Goal: Information Seeking & Learning: Understand process/instructions

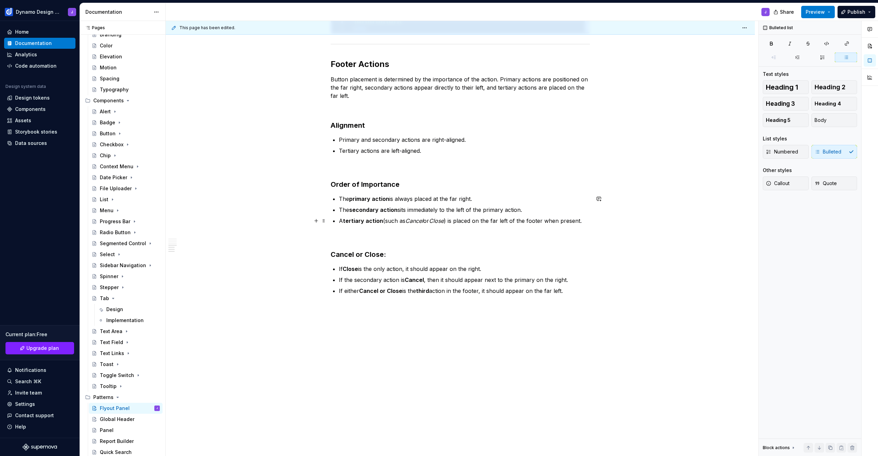
scroll to position [771, 0]
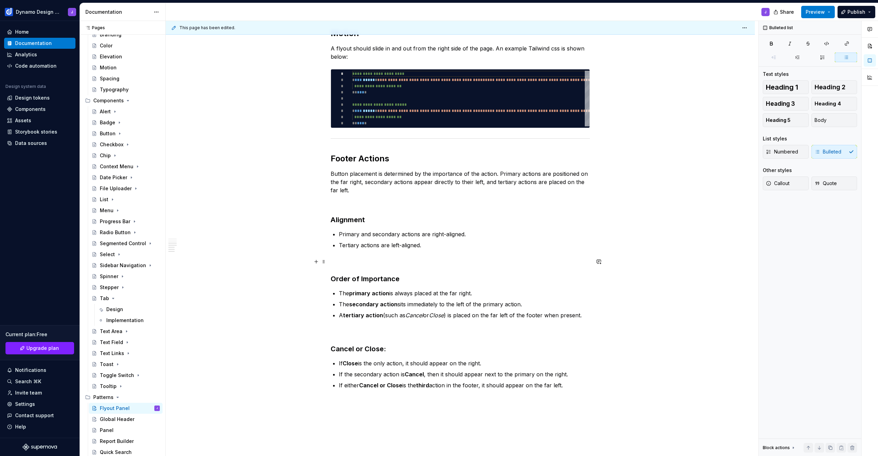
click at [427, 261] on p at bounding box center [460, 261] width 259 height 8
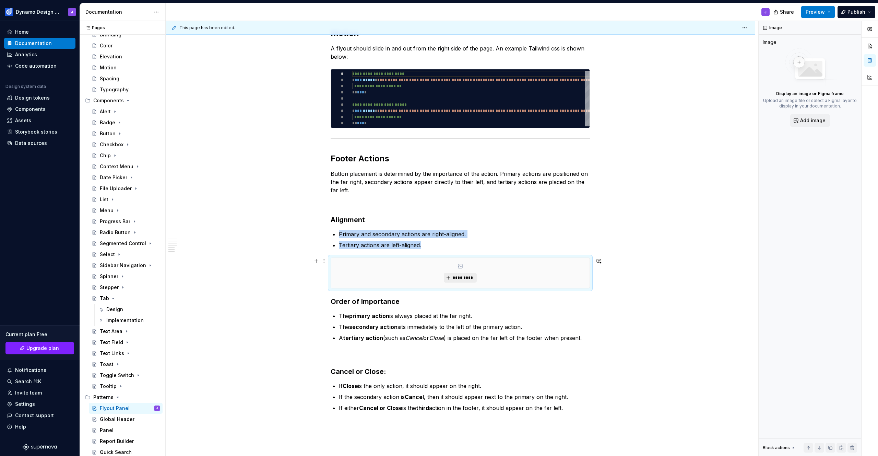
click at [460, 279] on span "*********" at bounding box center [462, 277] width 21 height 5
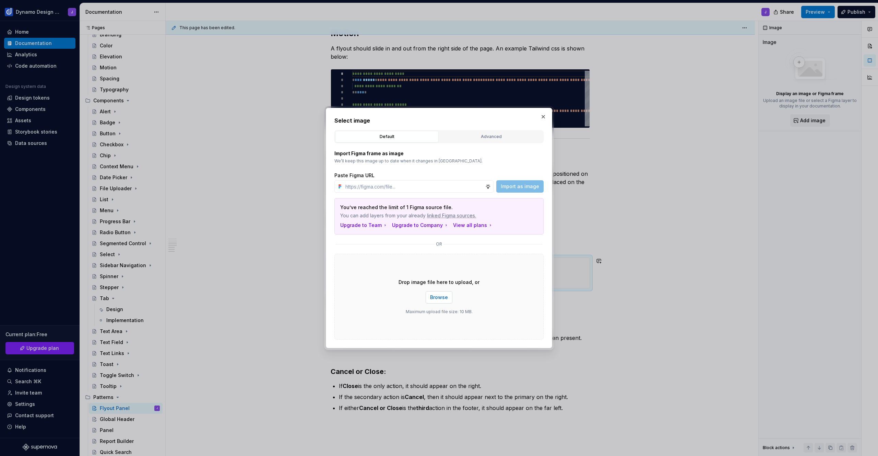
click at [446, 296] on span "Browse" at bounding box center [439, 297] width 18 height 7
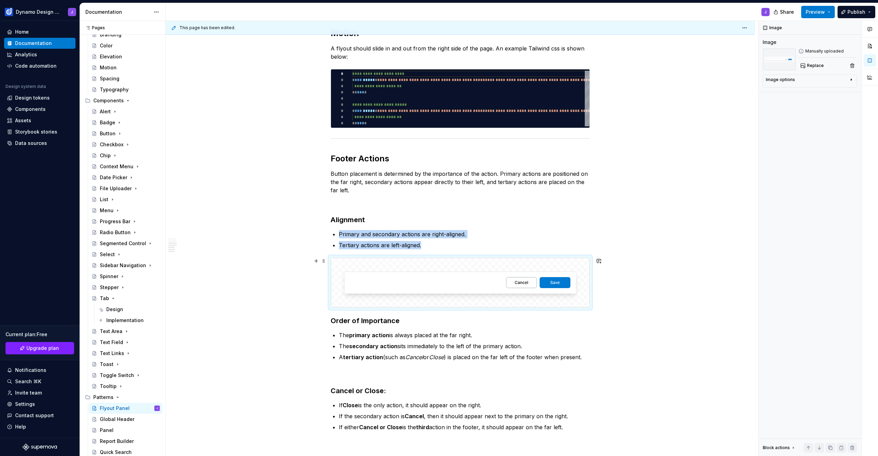
scroll to position [783, 0]
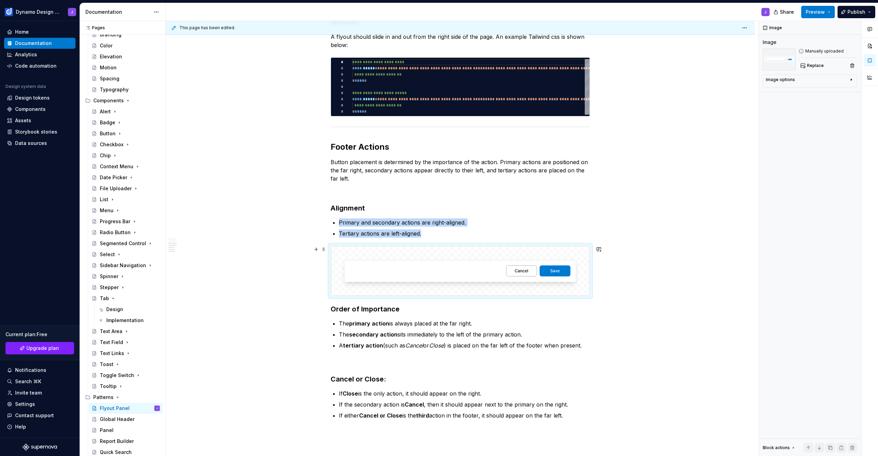
click at [433, 272] on img at bounding box center [460, 270] width 259 height 49
click at [459, 259] on img at bounding box center [460, 270] width 259 height 49
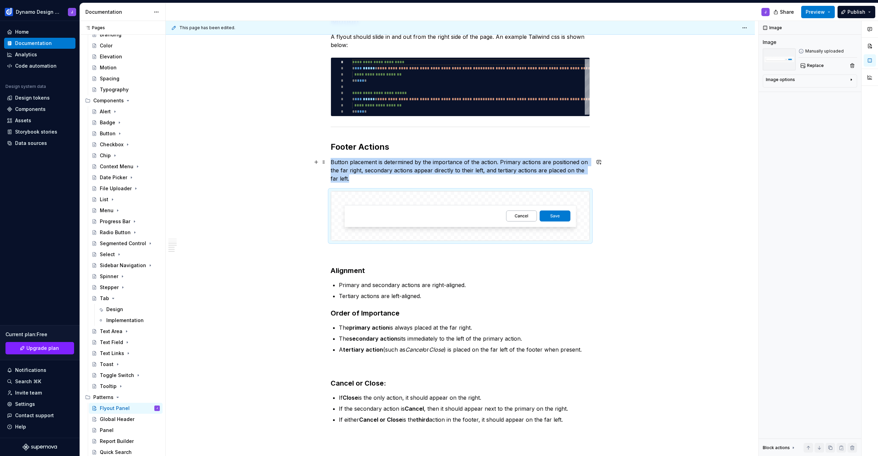
click at [367, 180] on p "Button placement is determined by the importance of the action. Primary actions…" at bounding box center [460, 170] width 259 height 25
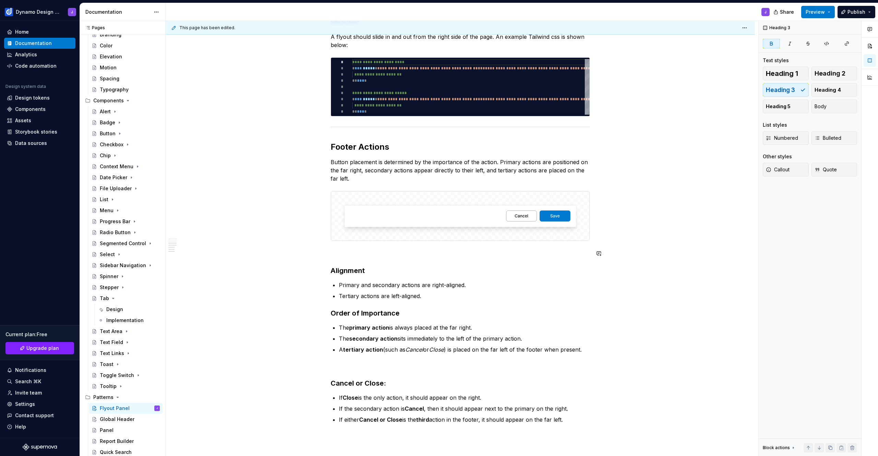
click at [439, 294] on p "Tertiary actions are left-aligned." at bounding box center [464, 296] width 251 height 8
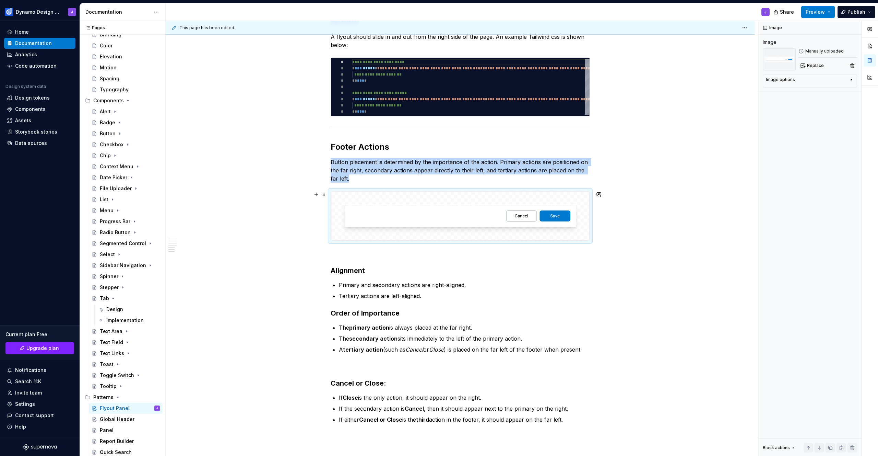
click at [441, 216] on img at bounding box center [460, 215] width 259 height 49
click at [803, 66] on button "Replace" at bounding box center [813, 66] width 28 height 10
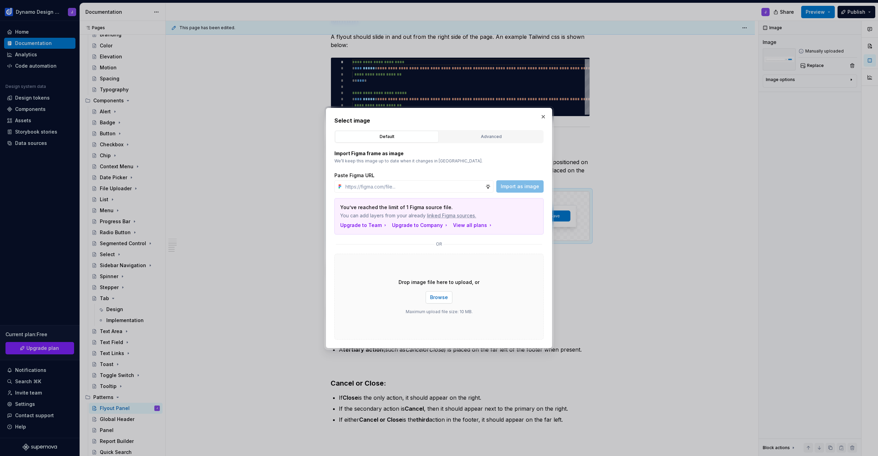
click at [434, 296] on span "Browse" at bounding box center [439, 297] width 18 height 7
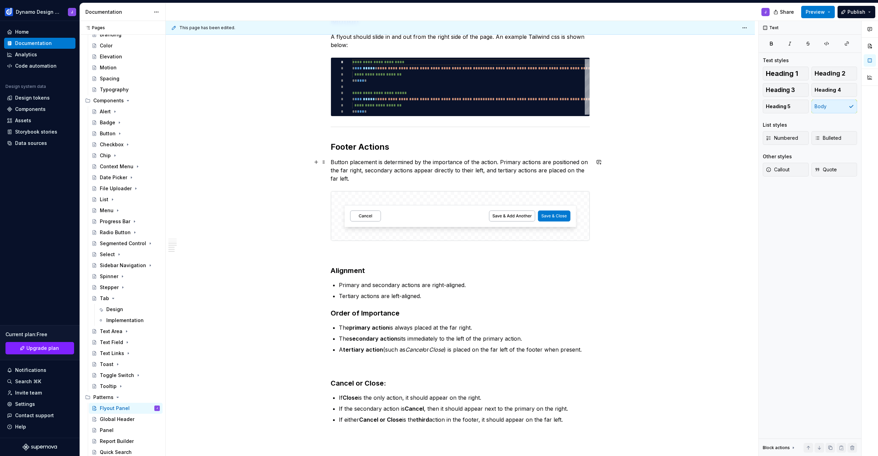
click at [354, 180] on p "Button placement is determined by the importance of the action. Primary actions…" at bounding box center [460, 170] width 259 height 25
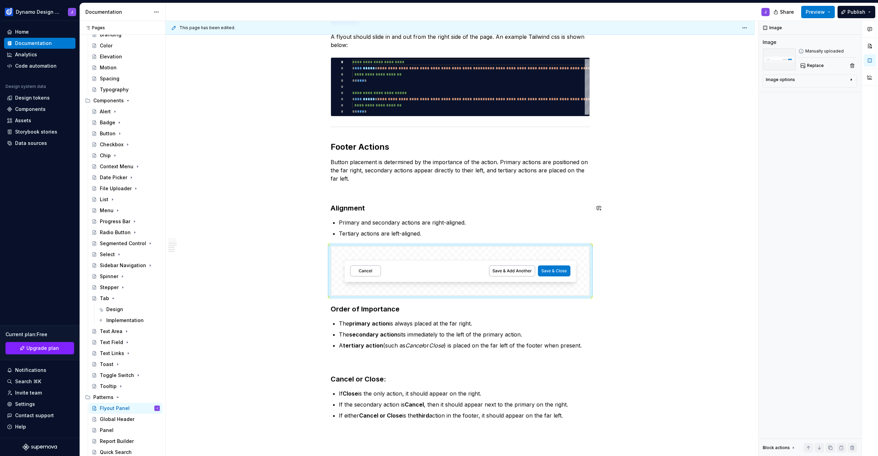
click at [369, 275] on img at bounding box center [460, 270] width 259 height 49
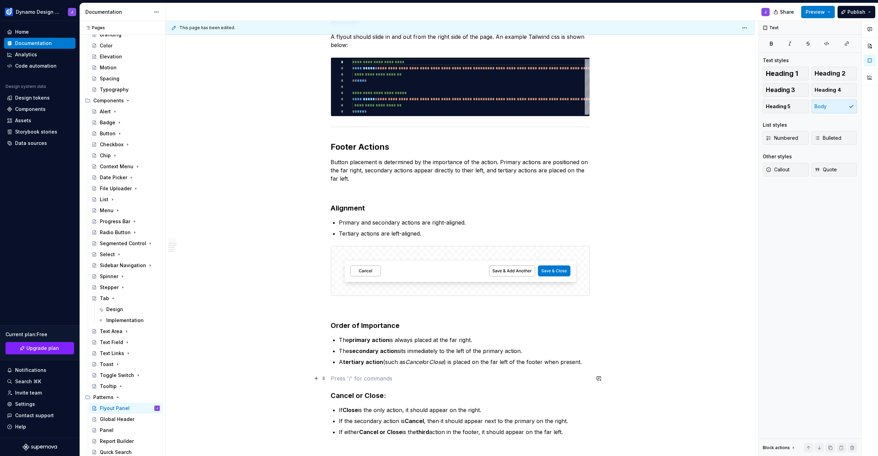
click at [396, 377] on p at bounding box center [460, 378] width 259 height 8
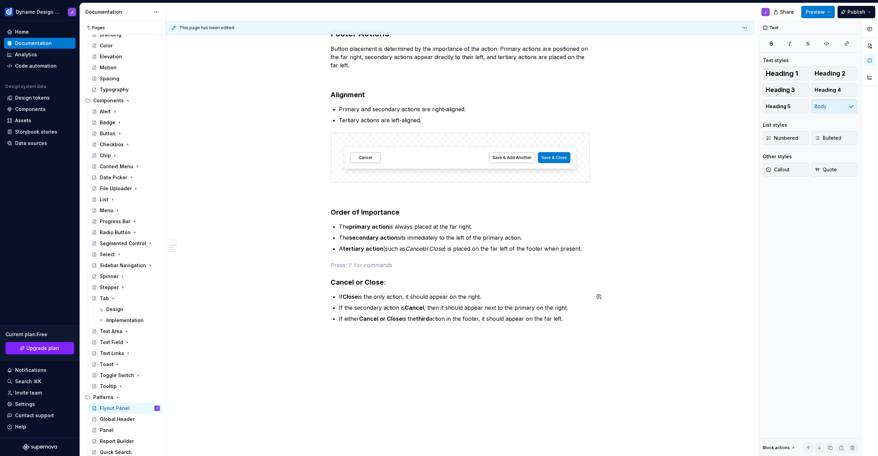
scroll to position [900, 0]
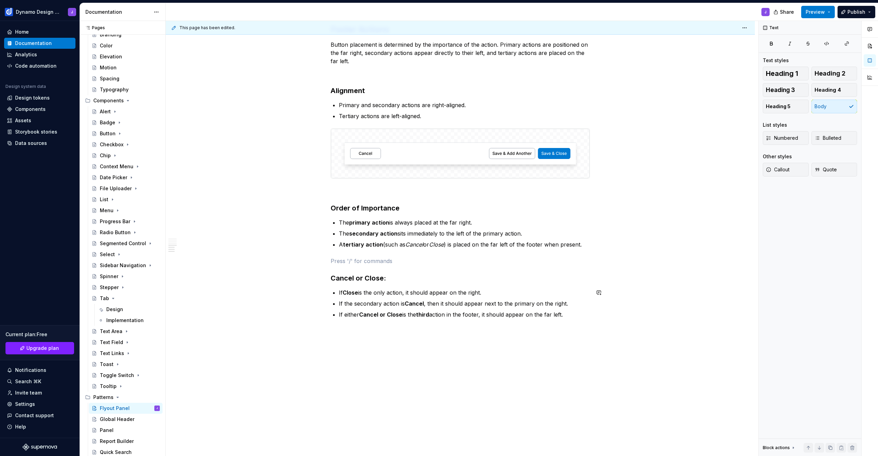
click at [387, 329] on p at bounding box center [460, 331] width 259 height 8
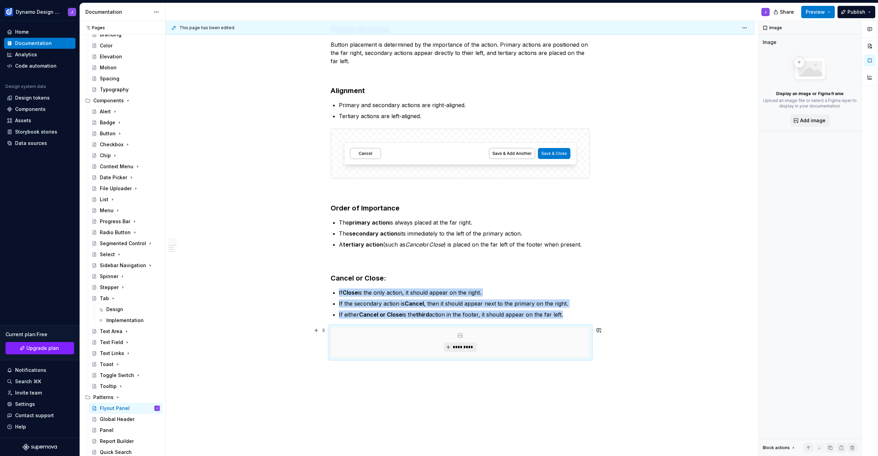
click at [466, 345] on span "*********" at bounding box center [462, 346] width 21 height 5
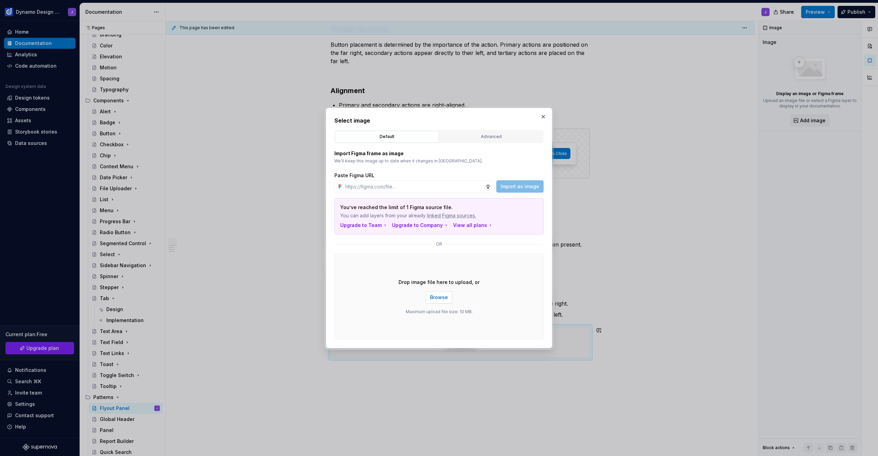
click at [437, 294] on span "Browse" at bounding box center [439, 297] width 18 height 7
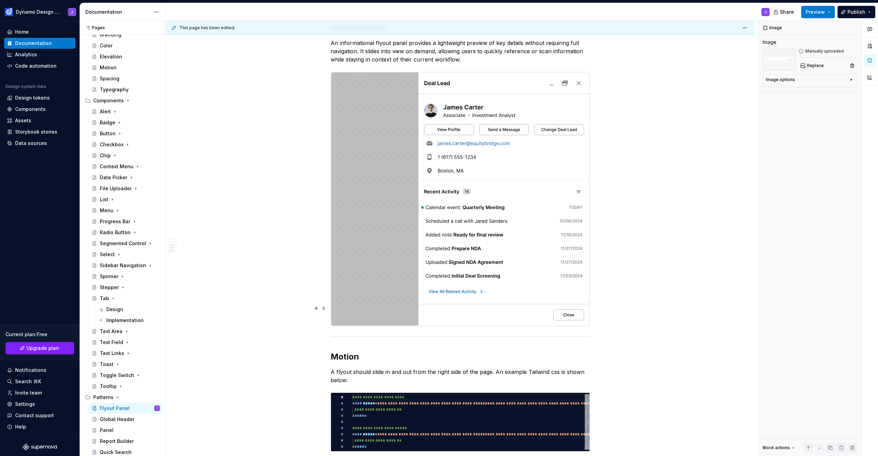
scroll to position [879, 0]
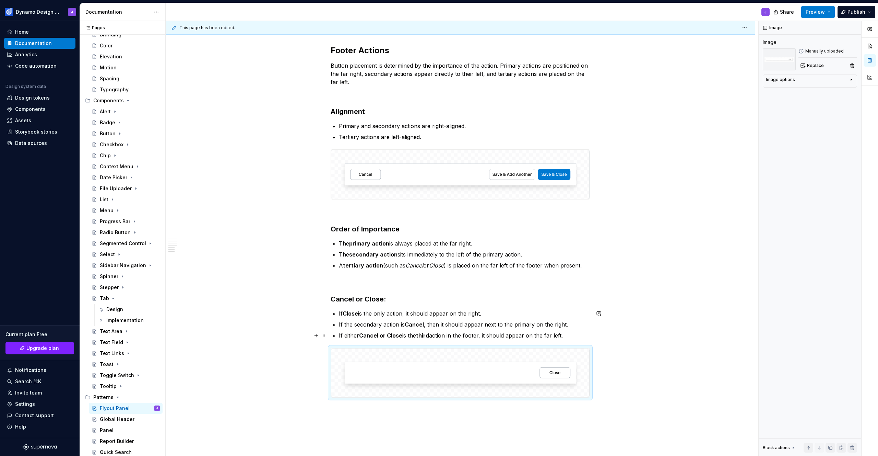
click at [567, 338] on p "If either Cancel or Close is the third action in the footer, it should appear o…" at bounding box center [464, 335] width 251 height 8
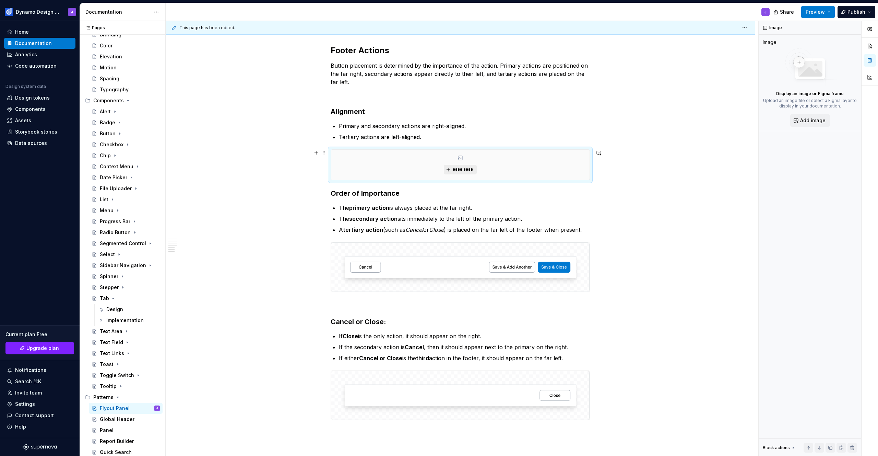
click at [462, 174] on button "*********" at bounding box center [460, 170] width 33 height 10
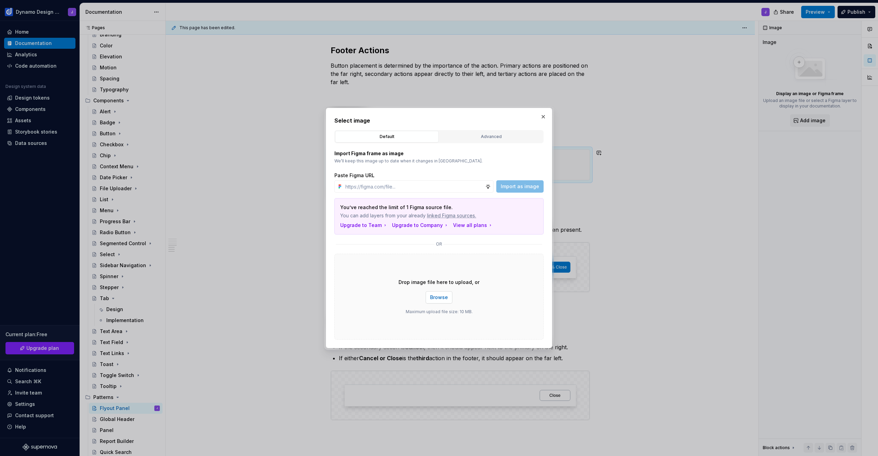
click at [437, 297] on span "Browse" at bounding box center [439, 297] width 18 height 7
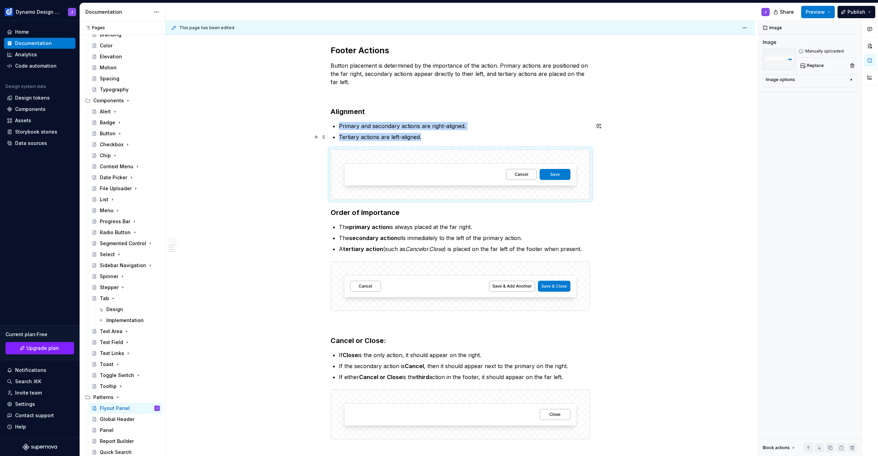
click at [426, 134] on p "Tertiary actions are left-aligned." at bounding box center [464, 137] width 251 height 8
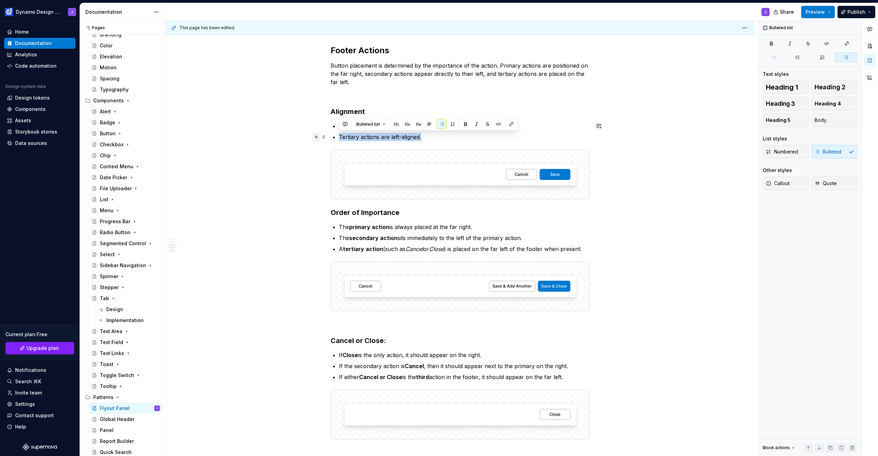
drag, startPoint x: 426, startPoint y: 135, endPoint x: 319, endPoint y: 138, distance: 107.1
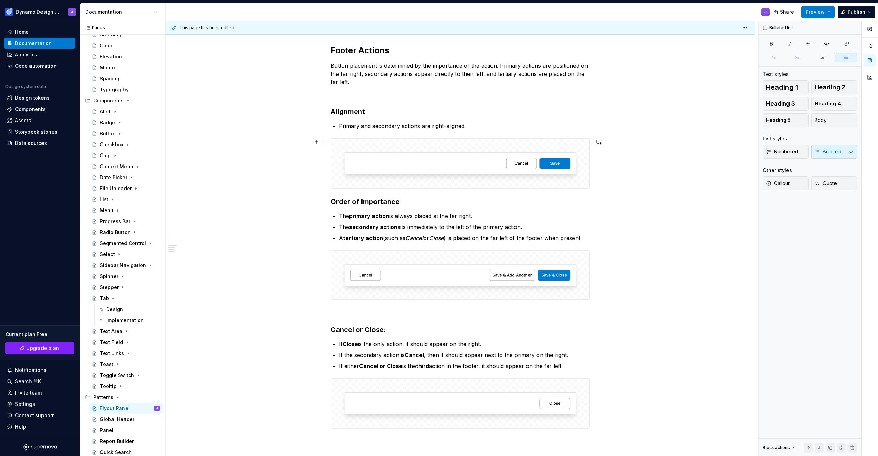
click at [569, 164] on img at bounding box center [460, 163] width 259 height 49
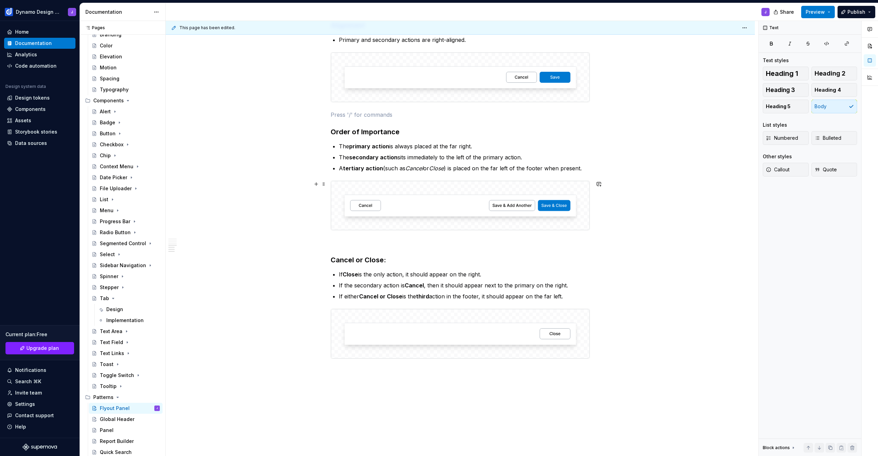
scroll to position [974, 0]
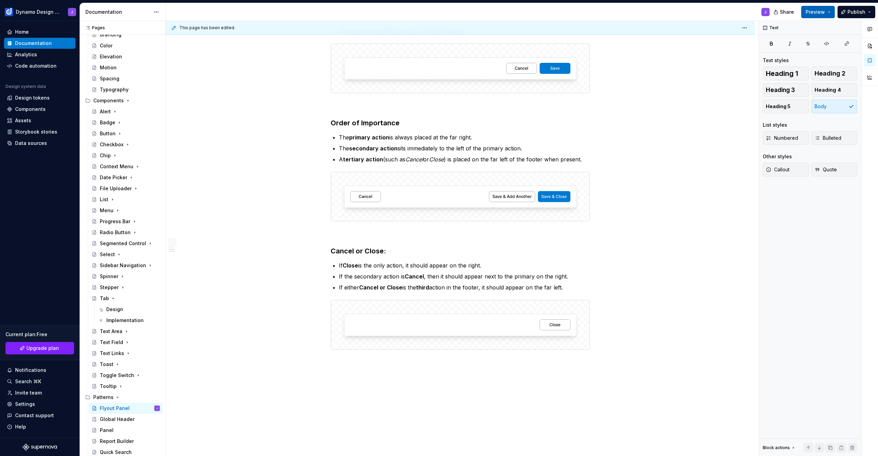
click at [820, 14] on span "Preview" at bounding box center [815, 12] width 19 height 7
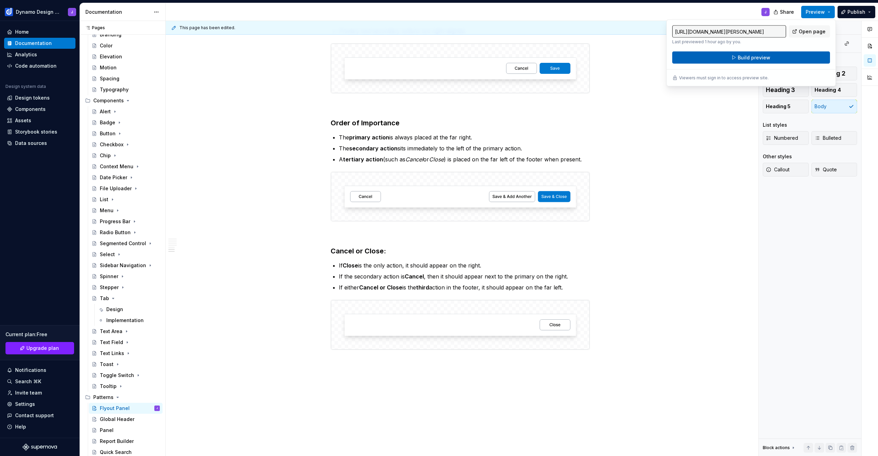
click at [795, 59] on button "Build preview" at bounding box center [751, 57] width 158 height 12
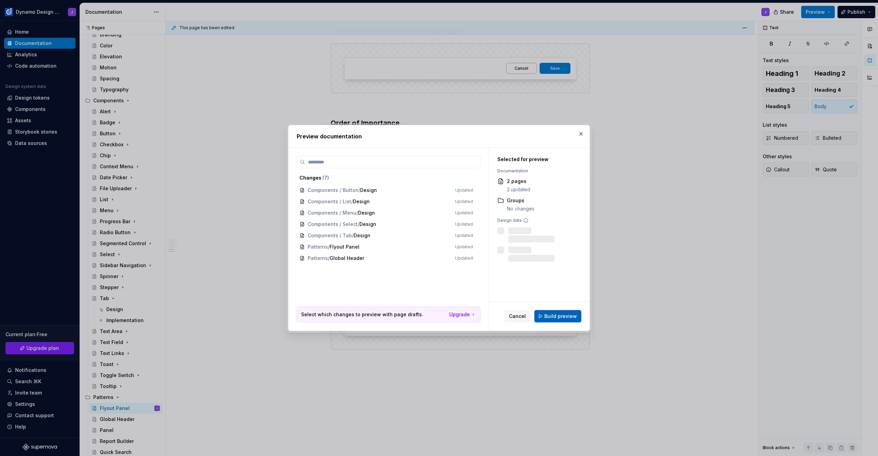
click at [561, 319] on button "Build preview" at bounding box center [557, 316] width 47 height 12
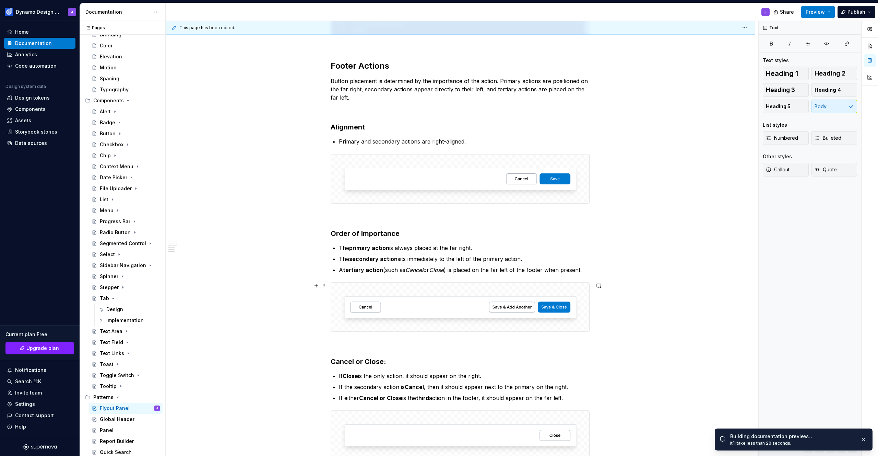
scroll to position [921, 0]
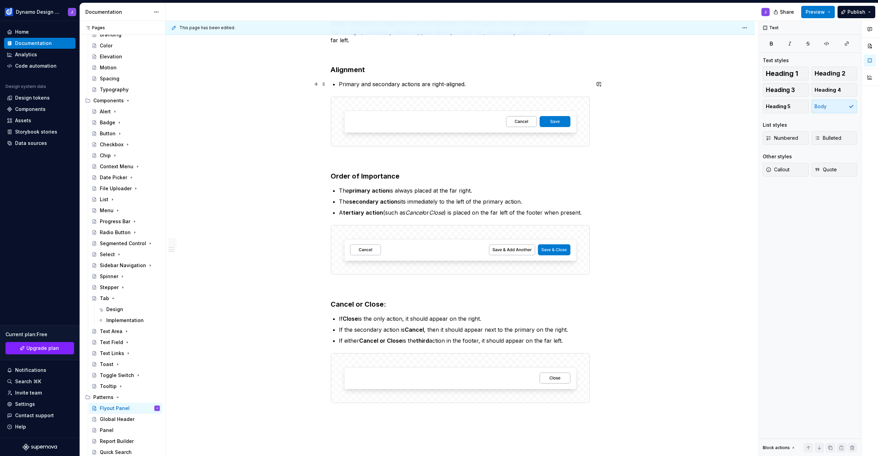
click at [473, 85] on p "Primary and secondary actions are right-aligned." at bounding box center [464, 84] width 251 height 8
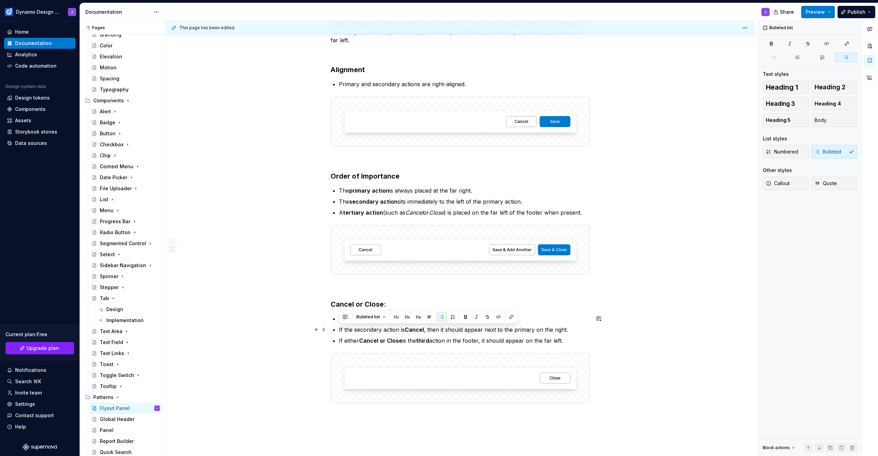
drag, startPoint x: 551, startPoint y: 341, endPoint x: 331, endPoint y: 329, distance: 220.2
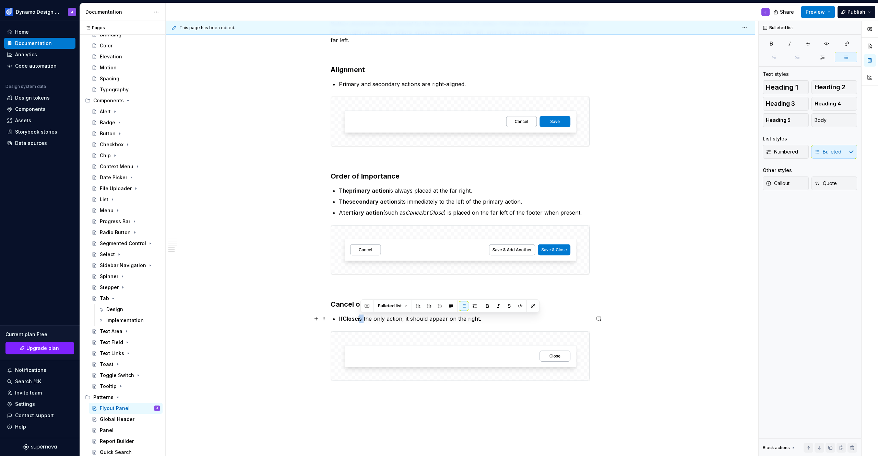
drag, startPoint x: 360, startPoint y: 318, endPoint x: 407, endPoint y: 347, distance: 56.0
click at [365, 317] on p "If Close is the only action, it should appear on the right." at bounding box center [464, 318] width 251 height 8
click at [518, 318] on p "If Cancel or Close is the only action, it should appear on the right." at bounding box center [464, 318] width 251 height 8
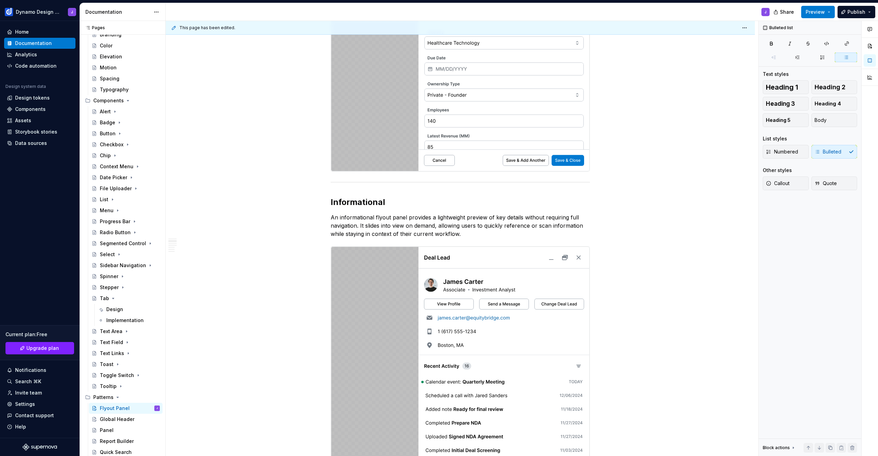
scroll to position [300, 0]
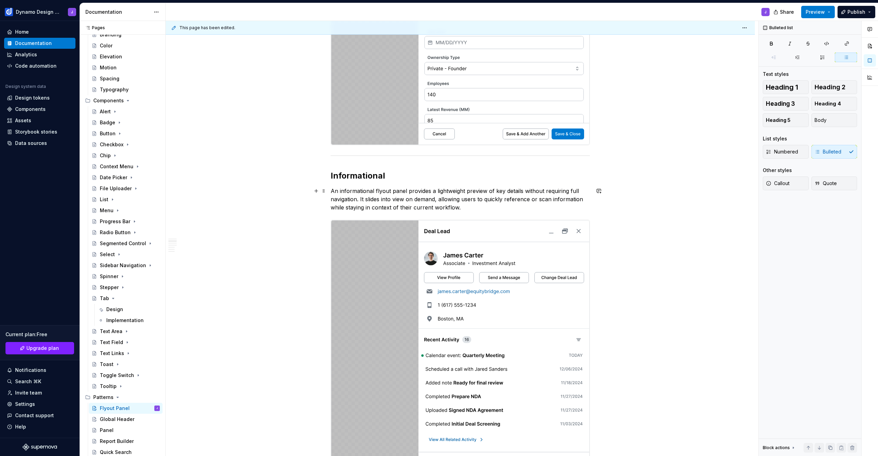
click at [383, 190] on p "An informational flyout panel provides a lightweight preview of key details wit…" at bounding box center [460, 199] width 259 height 25
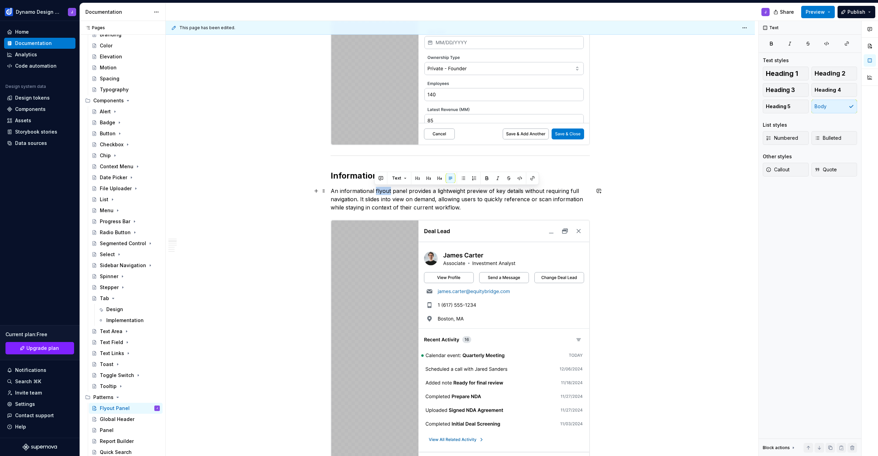
click at [383, 190] on p "An informational flyout panel provides a lightweight preview of key details wit…" at bounding box center [460, 199] width 259 height 25
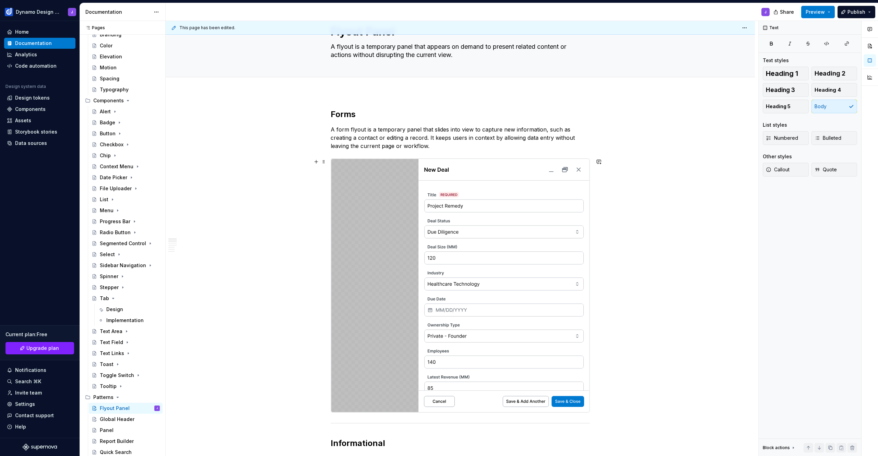
scroll to position [24, 0]
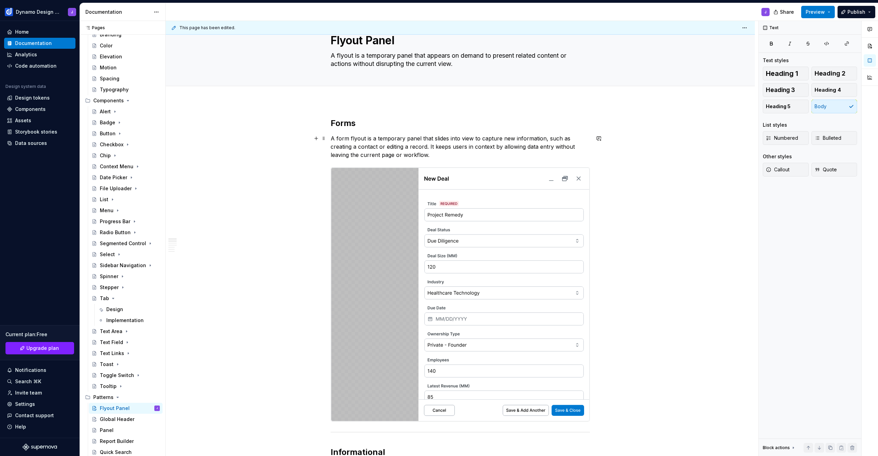
click at [354, 138] on p "A form flyout is a temporary panel that slides into view to capture new informa…" at bounding box center [460, 146] width 259 height 25
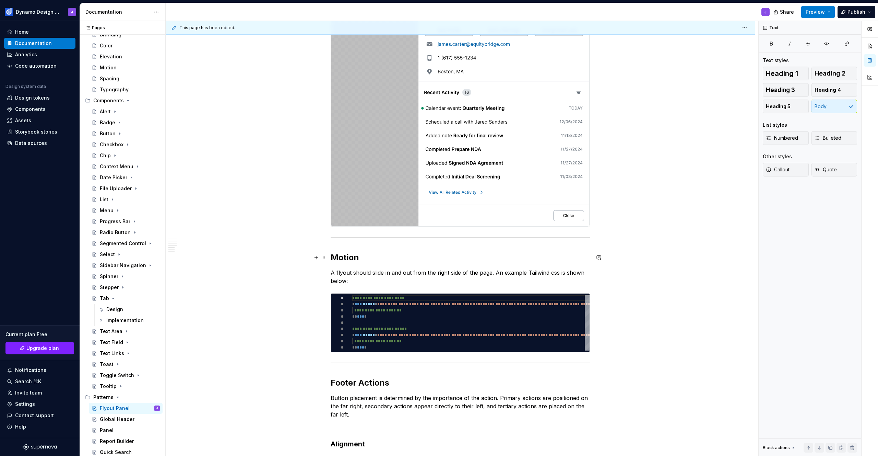
scroll to position [596, 0]
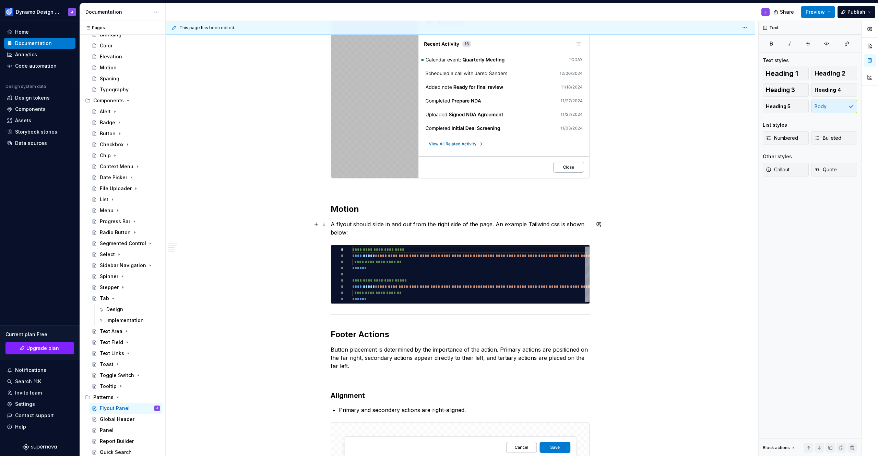
drag, startPoint x: 352, startPoint y: 224, endPoint x: 391, endPoint y: 234, distance: 40.6
click at [352, 224] on p "A flyout should slide in and out from the right side of the page. An example Ta…" at bounding box center [460, 228] width 259 height 16
click at [542, 223] on p "A flyout panel should slide in and out from the right side of the page. An exam…" at bounding box center [460, 228] width 259 height 16
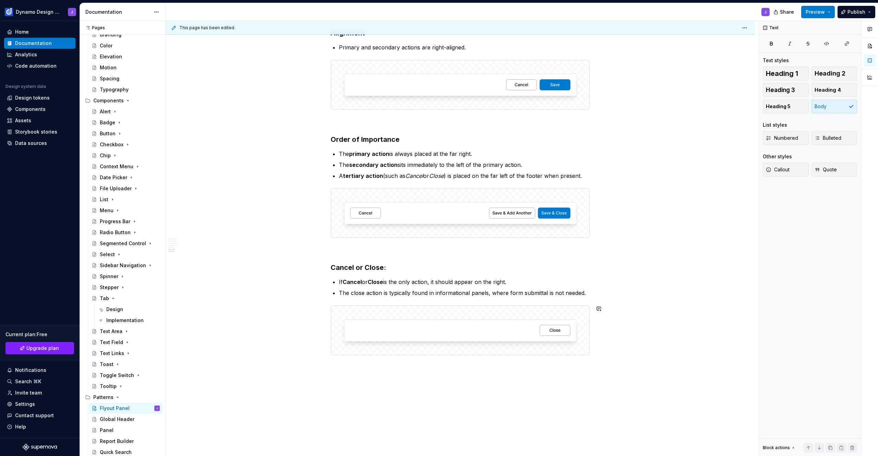
scroll to position [1002, 0]
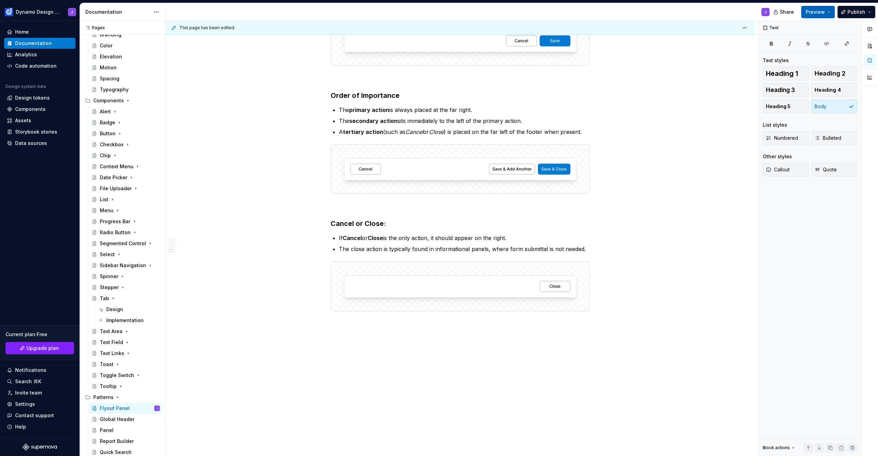
click at [825, 9] on span "Preview" at bounding box center [815, 12] width 19 height 7
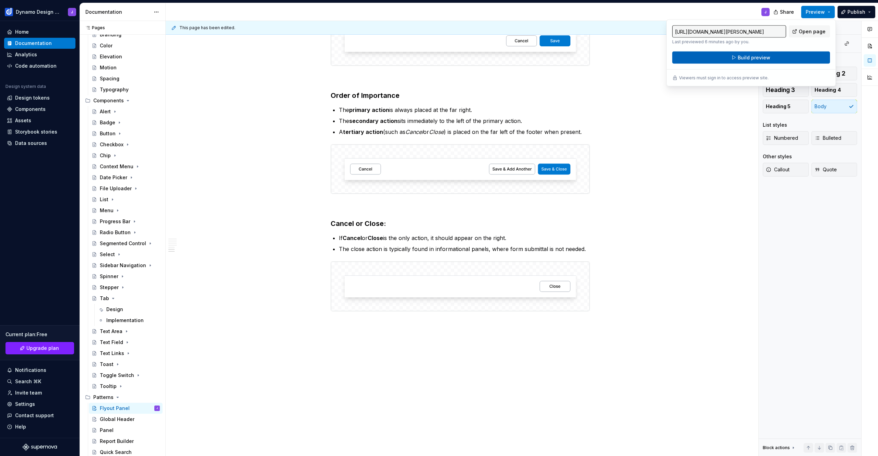
click at [779, 58] on button "Build preview" at bounding box center [751, 57] width 158 height 12
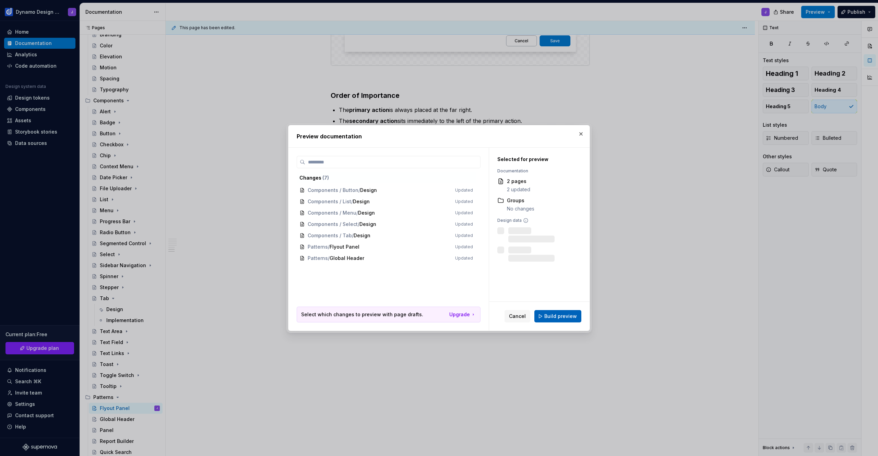
click at [561, 320] on button "Build preview" at bounding box center [557, 316] width 47 height 12
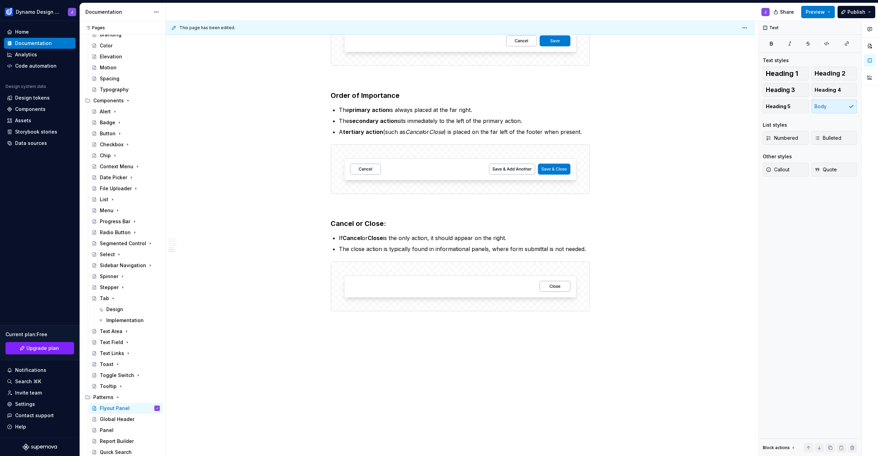
type textarea "*"
